Goal: Share content

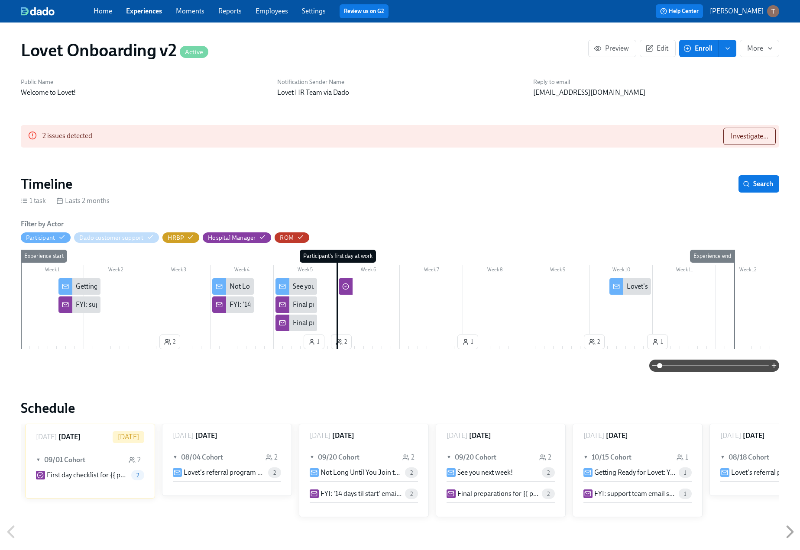
scroll to position [0, 1502]
click at [605, 53] on button "Preview" at bounding box center [612, 48] width 48 height 17
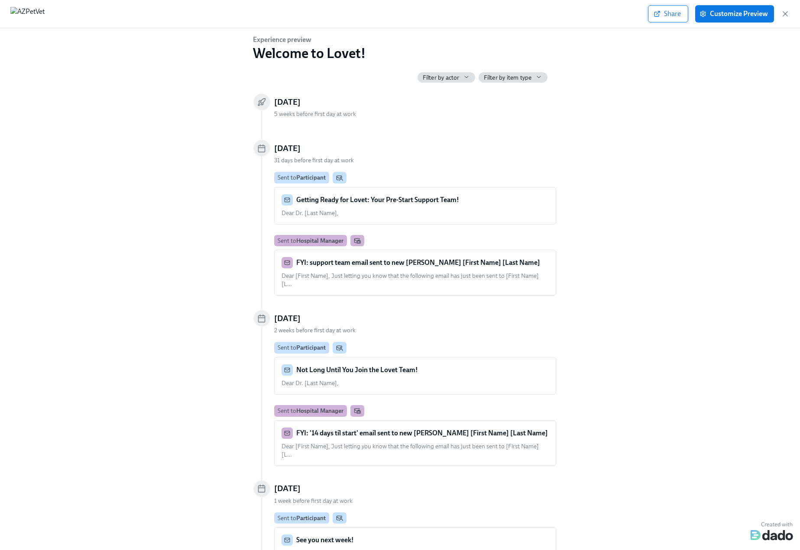
click at [675, 11] on span "Share" at bounding box center [668, 14] width 26 height 9
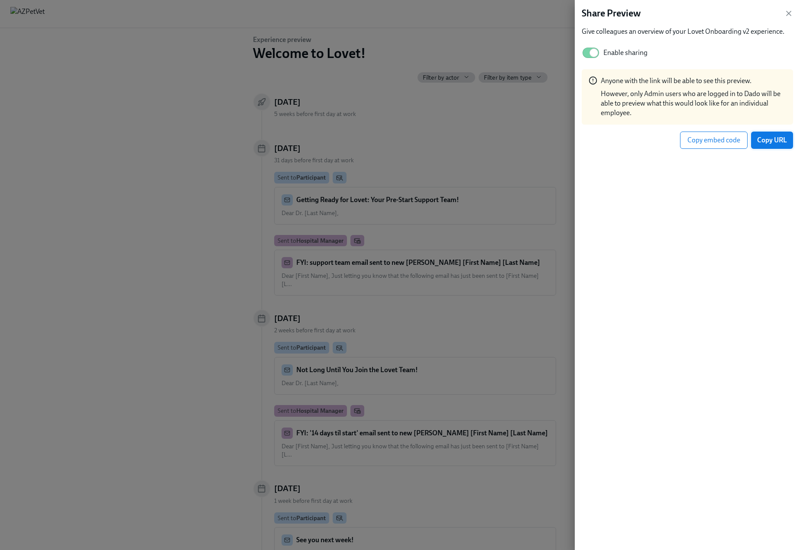
click at [766, 135] on button "Copy URL" at bounding box center [772, 140] width 42 height 17
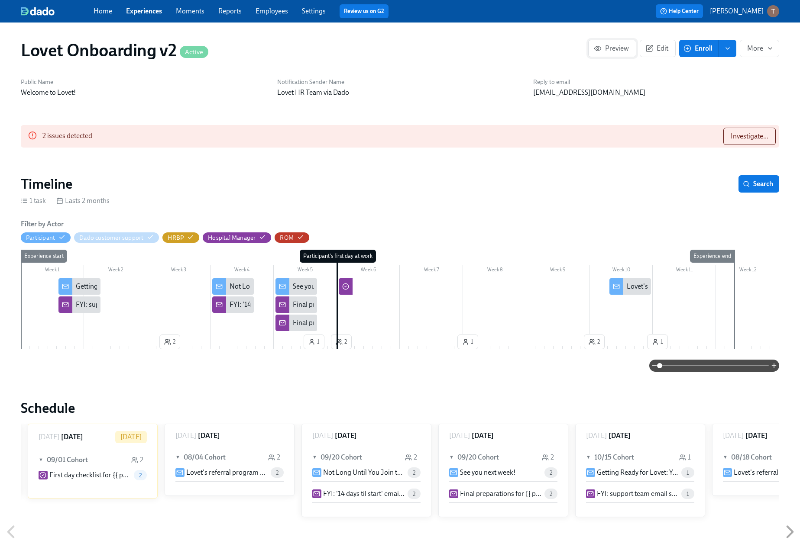
click at [614, 51] on span "Preview" at bounding box center [611, 48] width 33 height 9
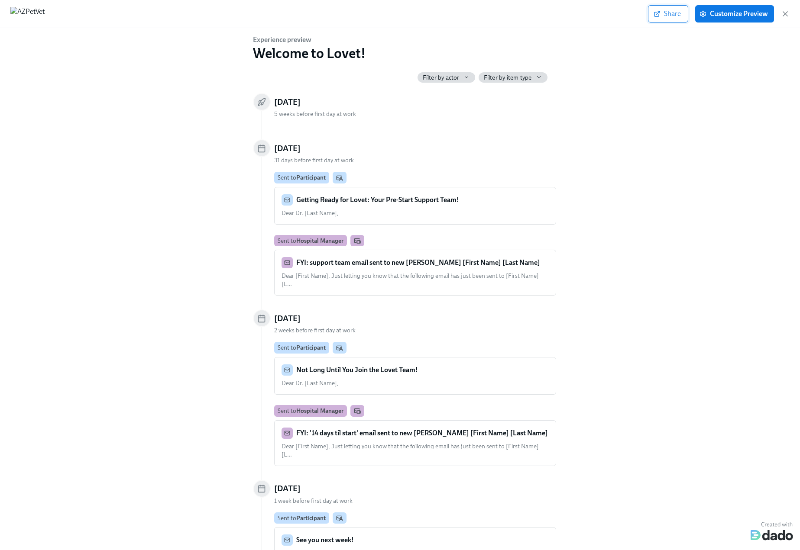
click at [667, 14] on span "Share" at bounding box center [668, 14] width 26 height 9
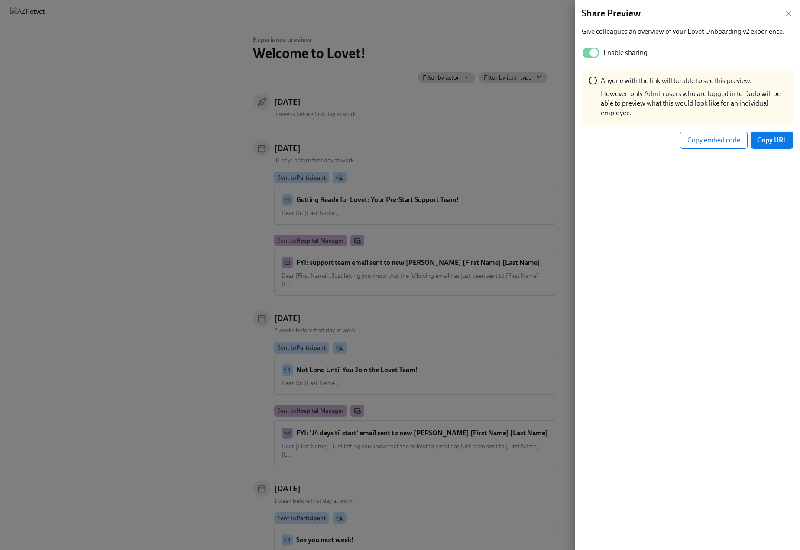
click at [775, 139] on span "Copy URL" at bounding box center [772, 140] width 30 height 9
click at [100, 246] on div at bounding box center [400, 275] width 800 height 550
